Goal: Information Seeking & Learning: Understand process/instructions

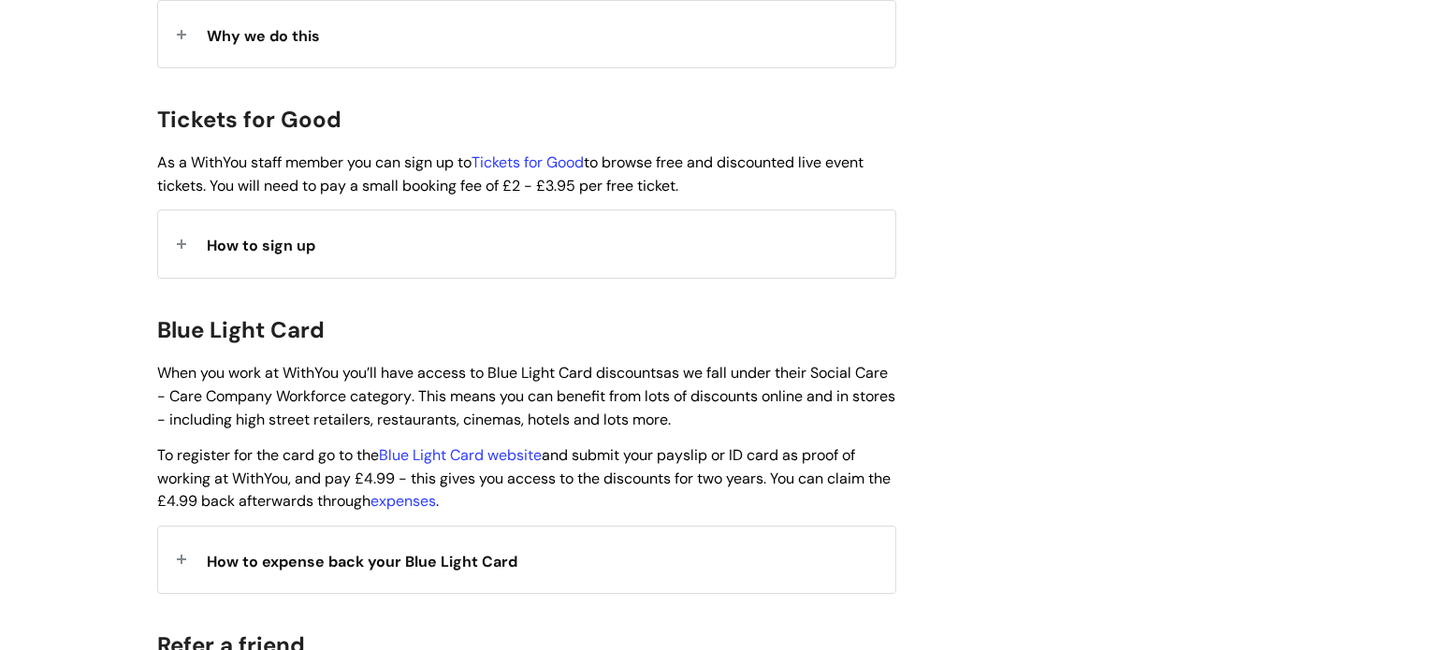
scroll to position [1718, 0]
click at [271, 238] on span "How to sign up" at bounding box center [261, 248] width 109 height 20
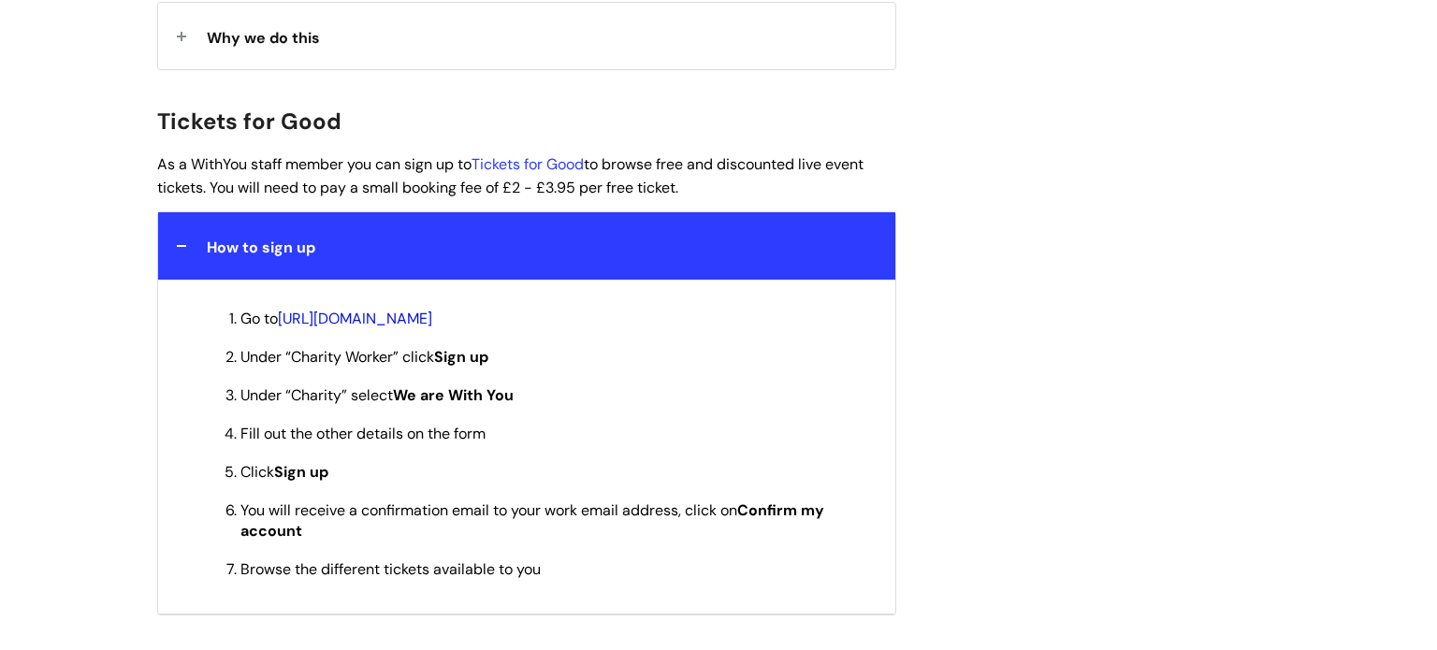
click at [428, 309] on link "[URL][DOMAIN_NAME]" at bounding box center [355, 319] width 154 height 20
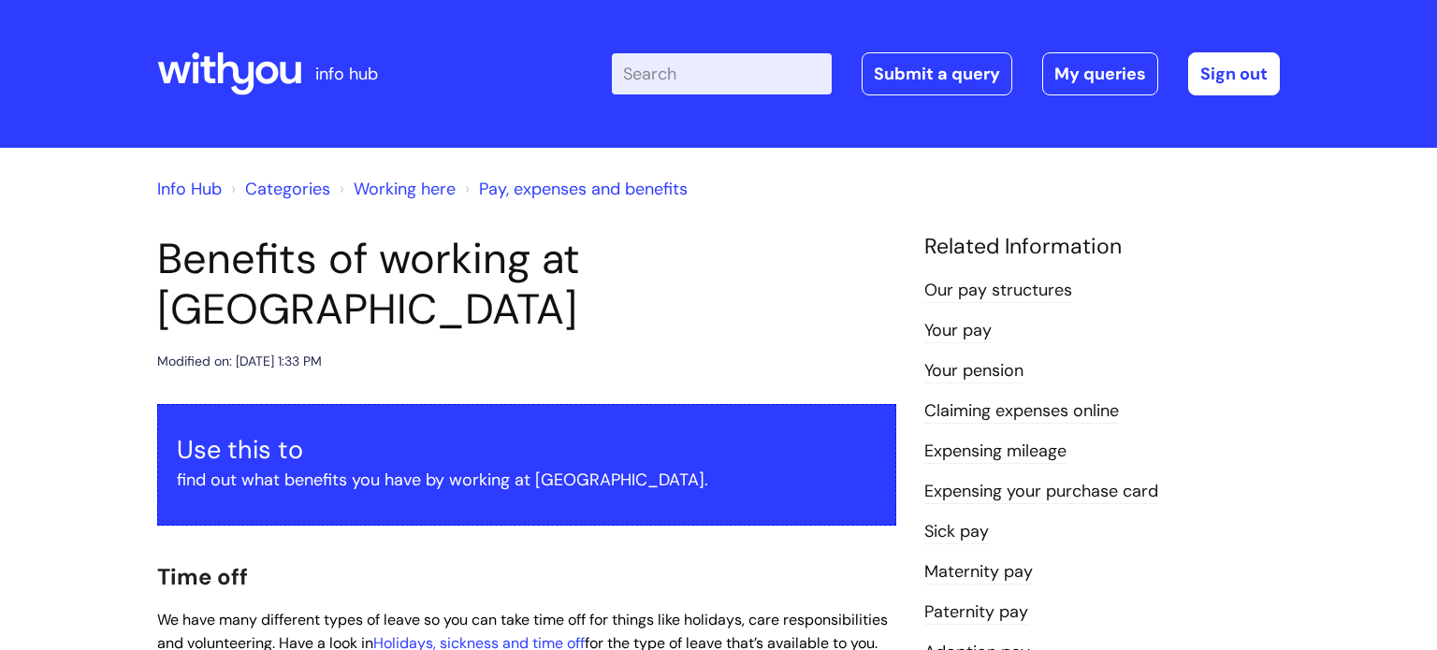
scroll to position [1800, 0]
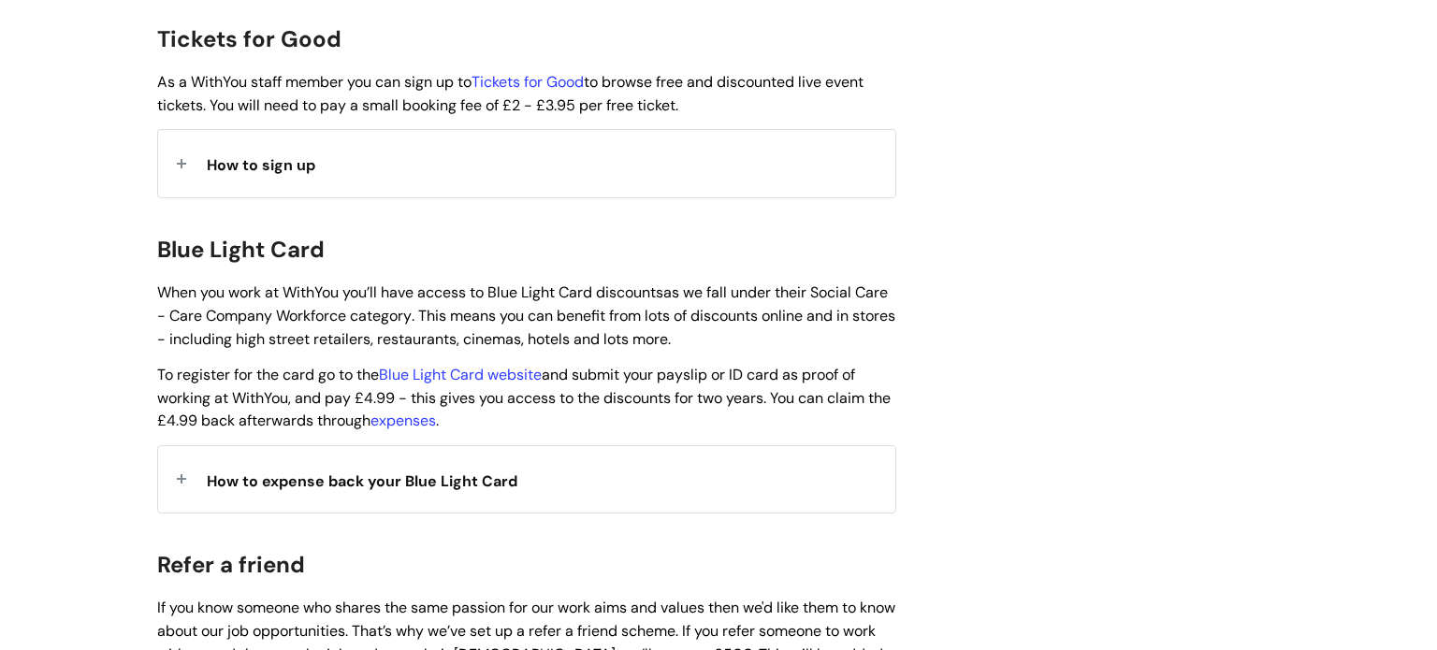
click at [387, 472] on span "How to expense back your Blue Light Card" at bounding box center [362, 482] width 311 height 20
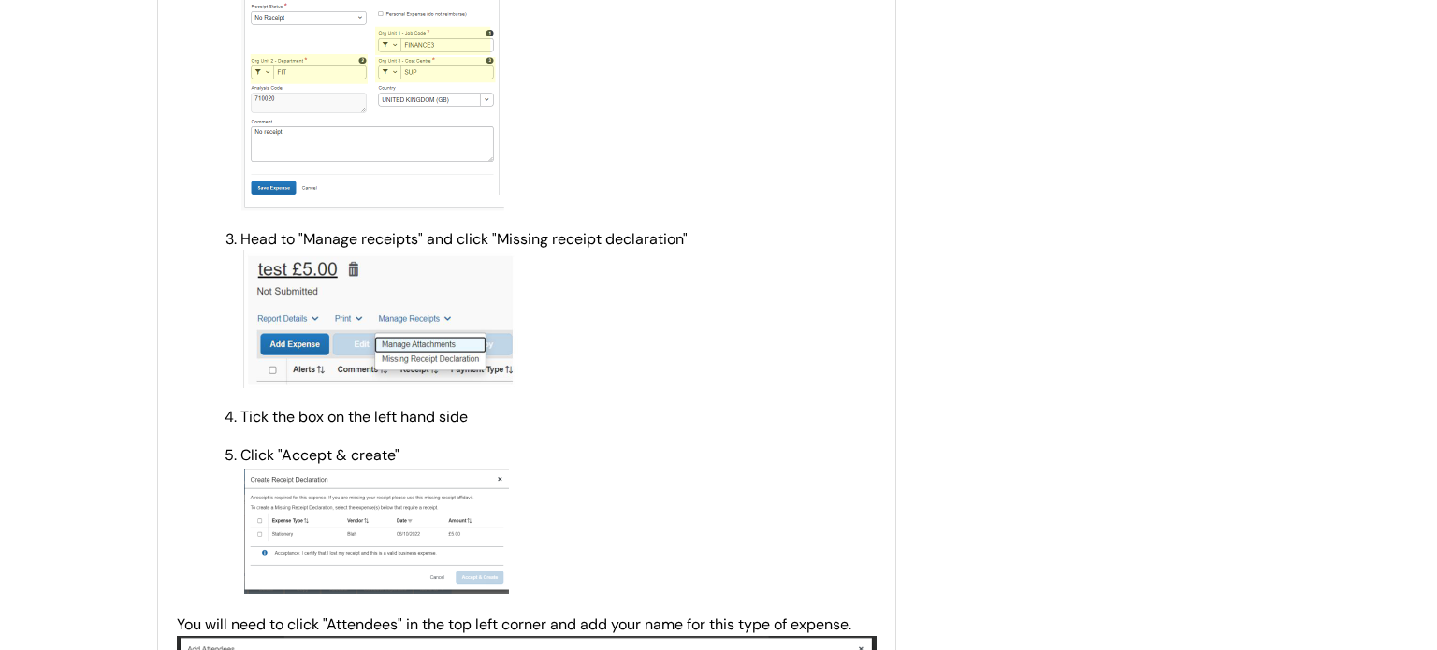
scroll to position [2810, 0]
